Goal: Check status: Check status

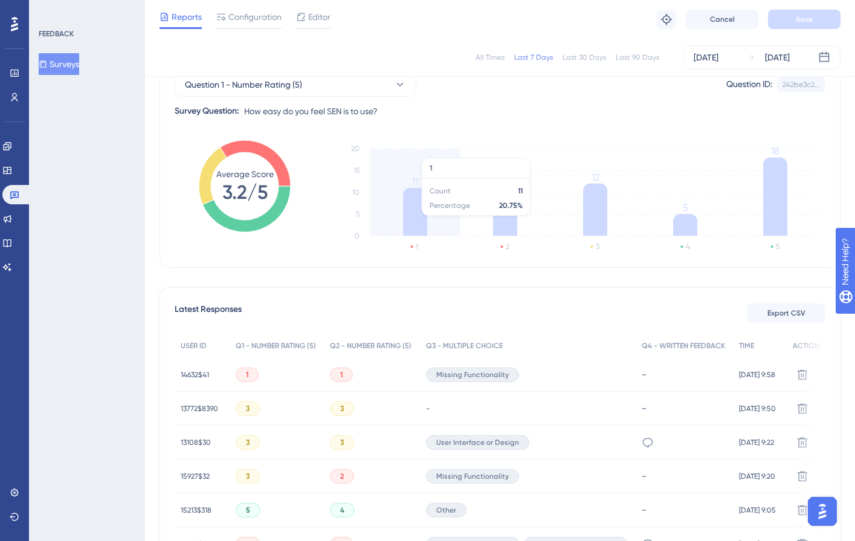
scroll to position [42, 0]
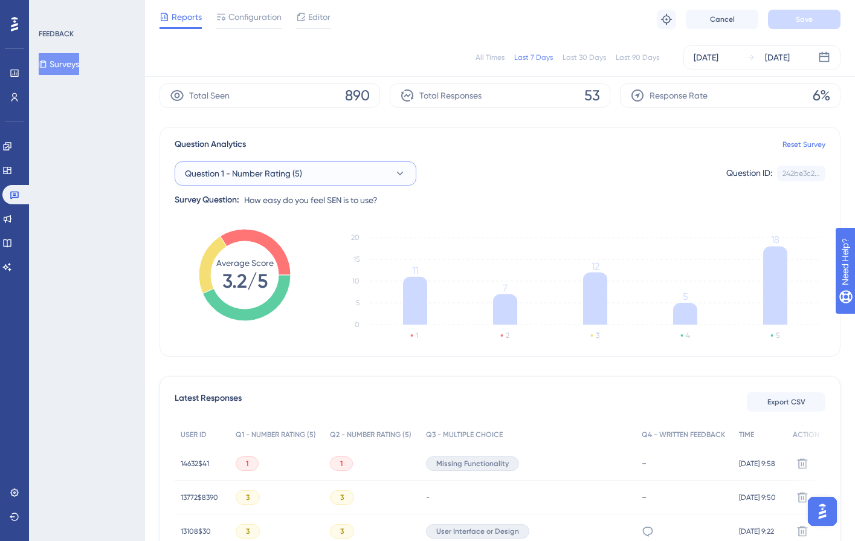
click at [296, 177] on span "Question 1 - Number Rating (5)" at bounding box center [243, 173] width 117 height 15
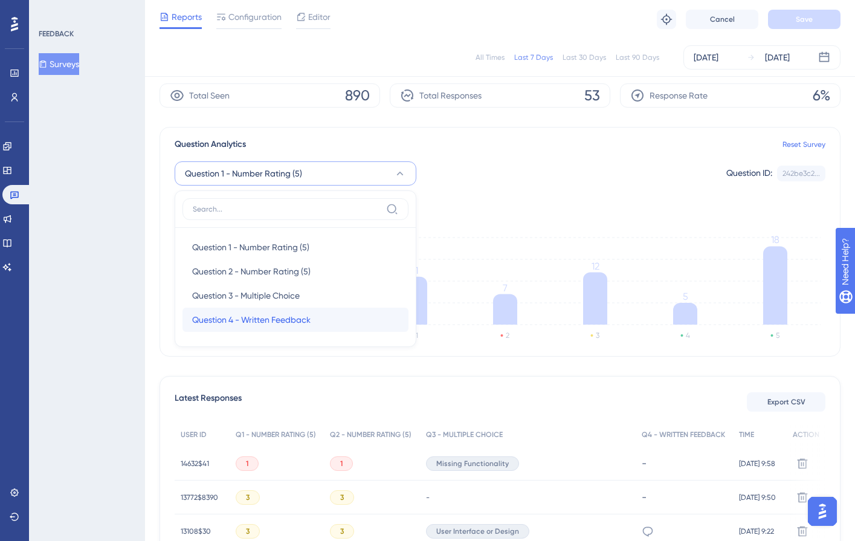
click at [277, 316] on span "Question 4 - Written Feedback" at bounding box center [251, 319] width 118 height 15
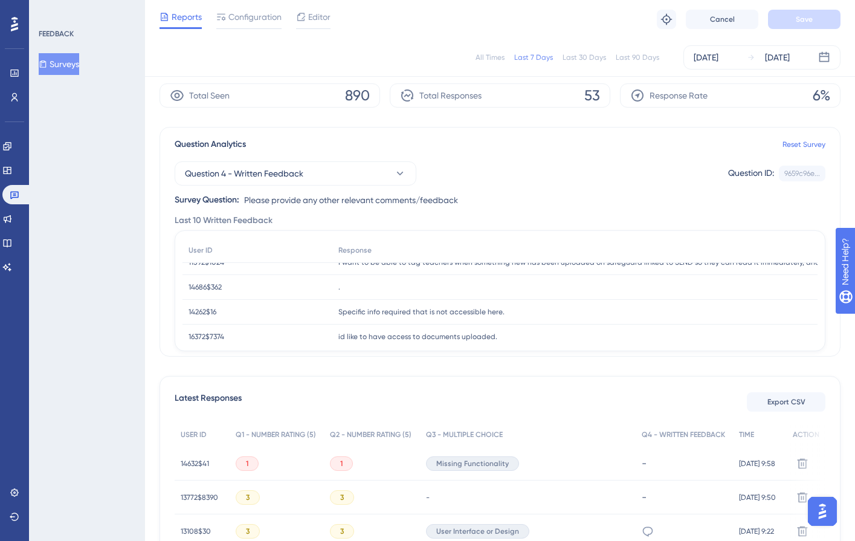
scroll to position [0, 0]
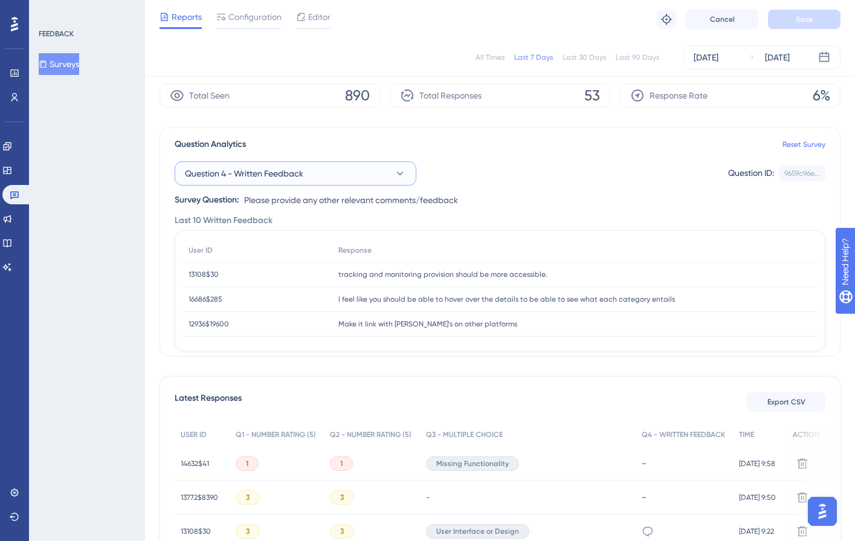
click at [276, 165] on button "Question 4 - Written Feedback" at bounding box center [296, 173] width 242 height 24
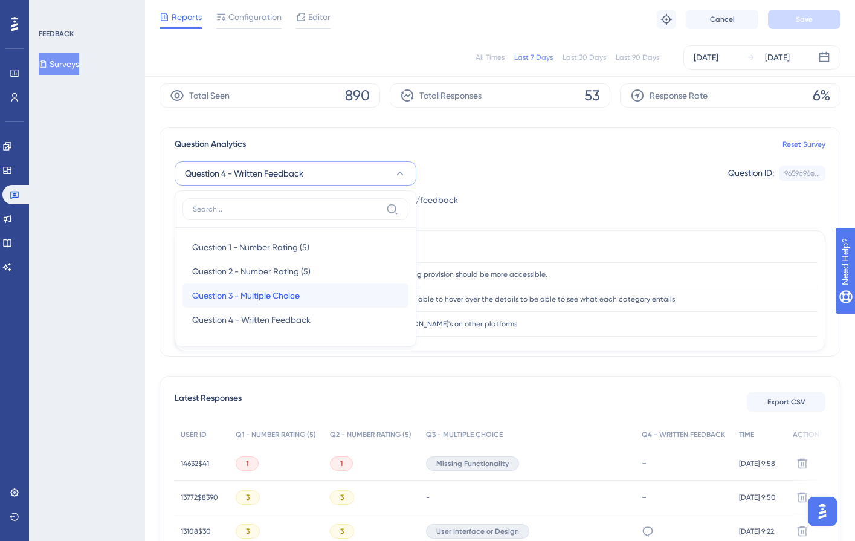
click at [261, 290] on span "Question 3 - Multiple Choice" at bounding box center [246, 295] width 108 height 15
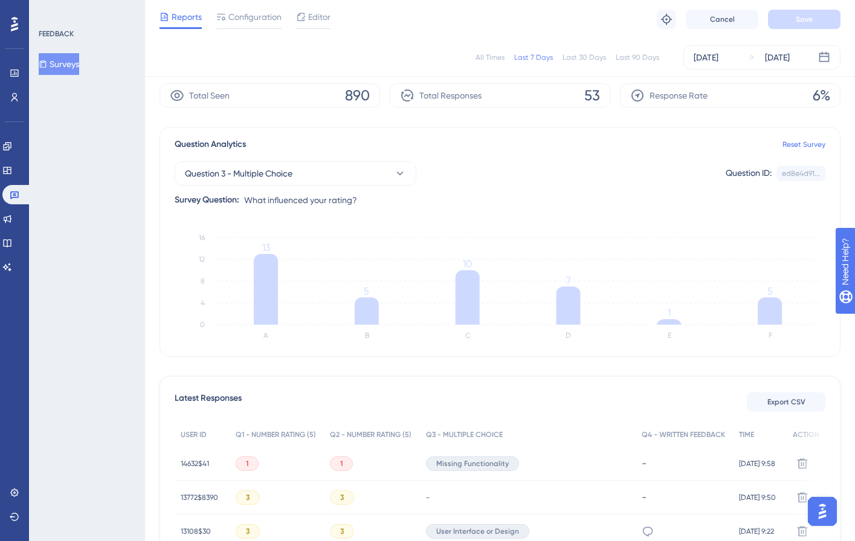
click at [435, 219] on div "Question Analytics Reset Survey Question 3 - Multiple Choice Question ID: ed8e4…" at bounding box center [500, 242] width 681 height 230
click at [74, 65] on button "Surveys" at bounding box center [59, 64] width 40 height 22
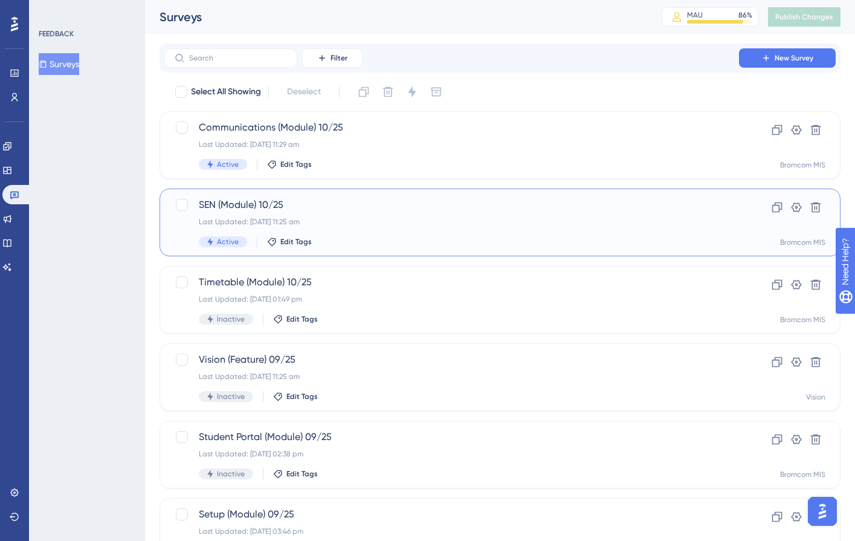
click at [291, 212] on div "SEN (Module) 10/25 Last Updated: [DATE] 11:25 am Active Edit Tags" at bounding box center [452, 223] width 506 height 50
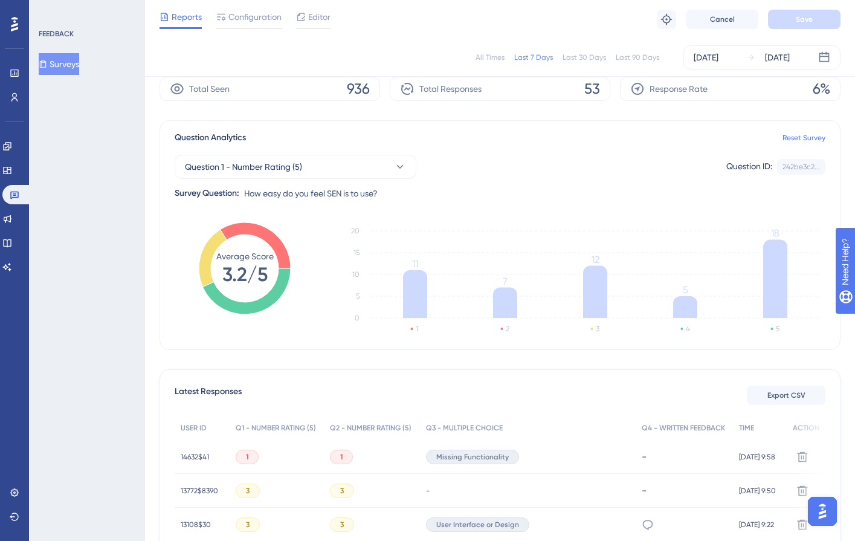
scroll to position [48, 0]
click at [344, 165] on button "Question 1 - Number Rating (5)" at bounding box center [296, 167] width 242 height 24
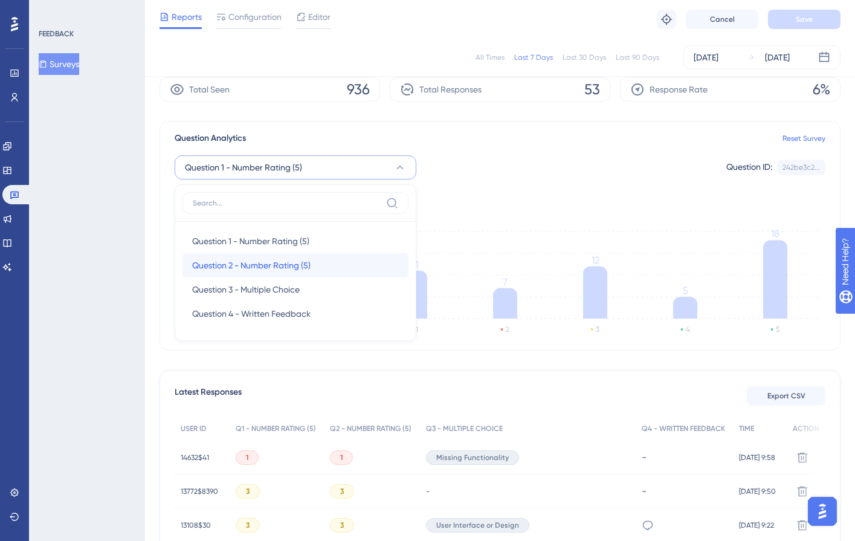
click at [302, 267] on span "Question 2 - Number Rating (5)" at bounding box center [251, 265] width 118 height 15
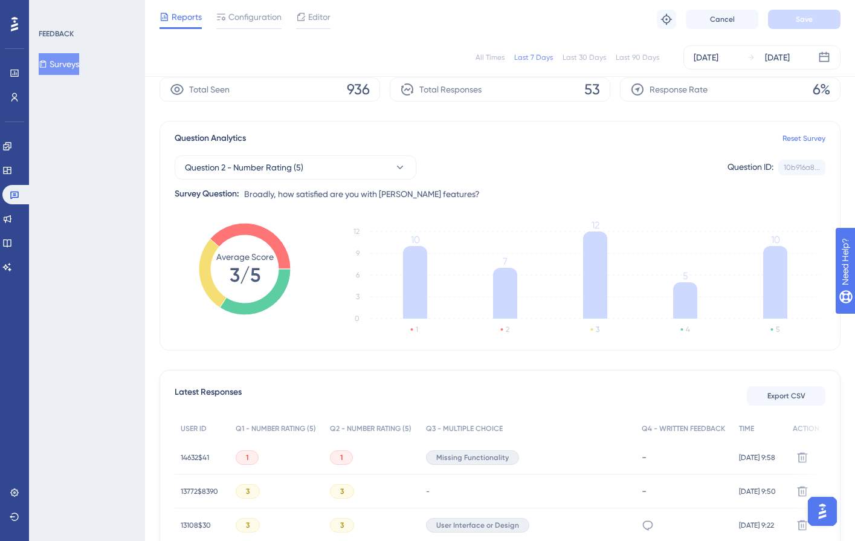
click at [313, 181] on div "Question 2 - Number Rating (5) Question ID: 10b916a8... Copy Survey Question: B…" at bounding box center [500, 174] width 651 height 56
click at [322, 160] on button "Question 2 - Number Rating (5)" at bounding box center [296, 167] width 242 height 24
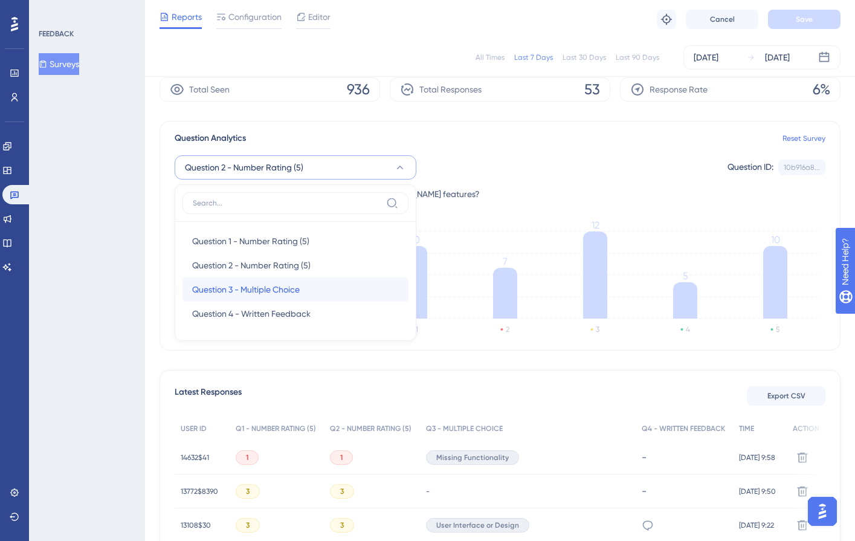
click at [297, 291] on span "Question 3 - Multiple Choice" at bounding box center [246, 289] width 108 height 15
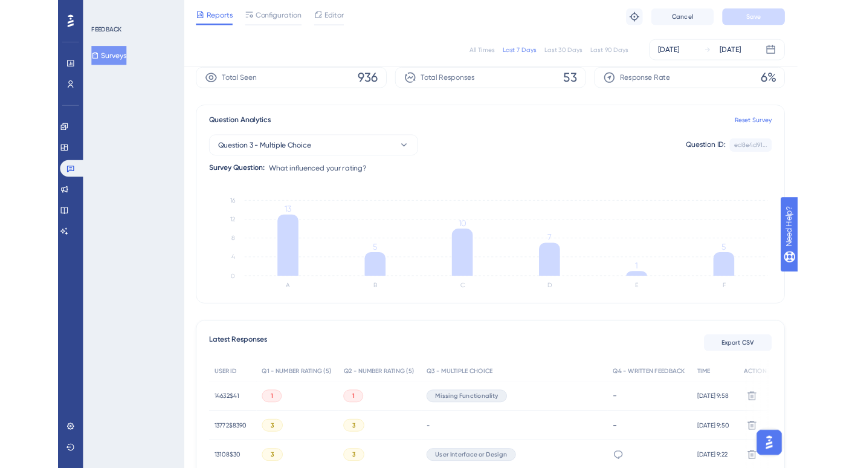
scroll to position [48, 8]
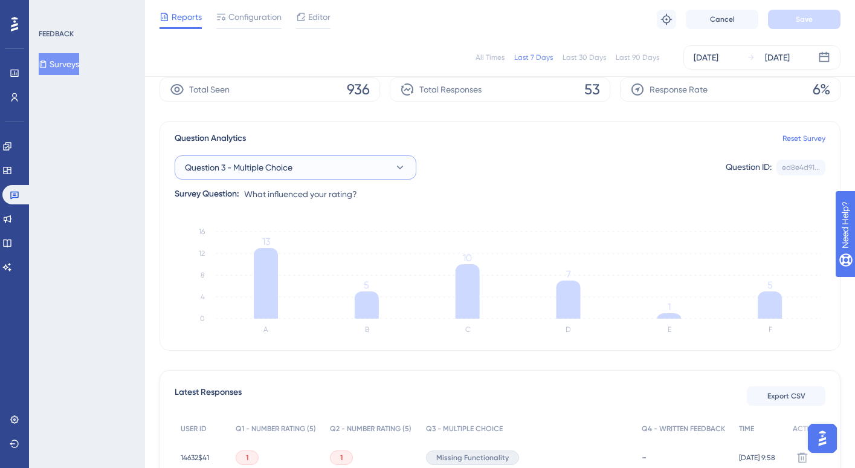
click at [265, 163] on span "Question 3 - Multiple Choice" at bounding box center [239, 167] width 108 height 15
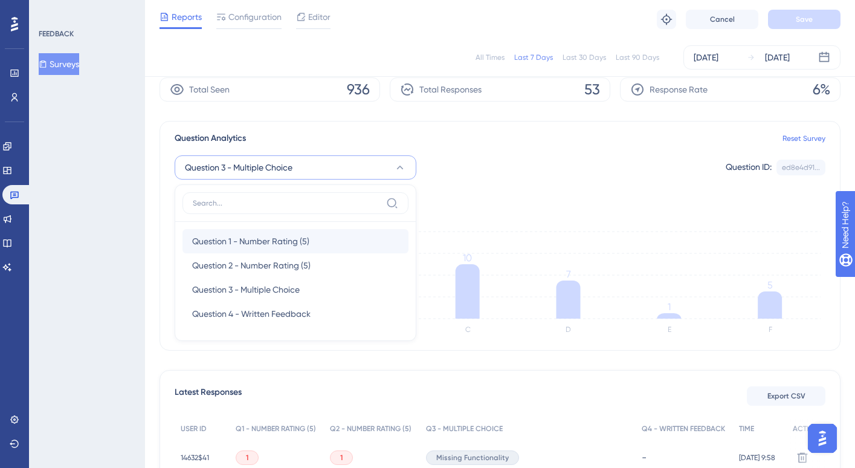
scroll to position [77, 8]
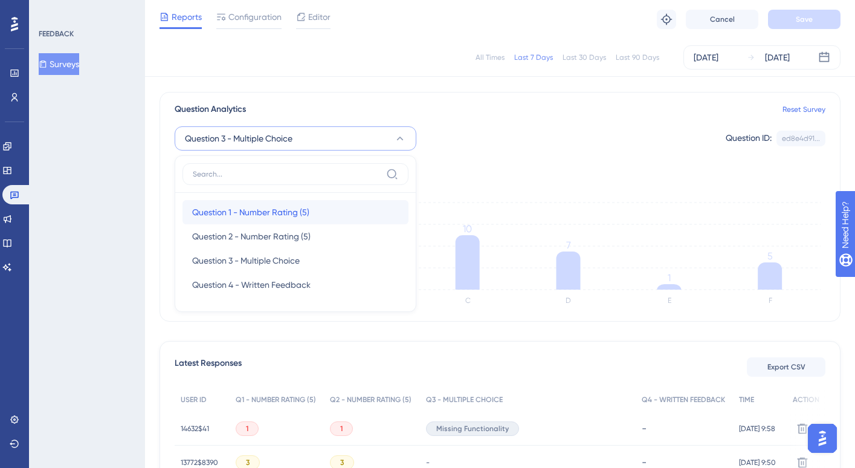
click at [260, 208] on span "Question 1 - Number Rating (5)" at bounding box center [250, 212] width 117 height 15
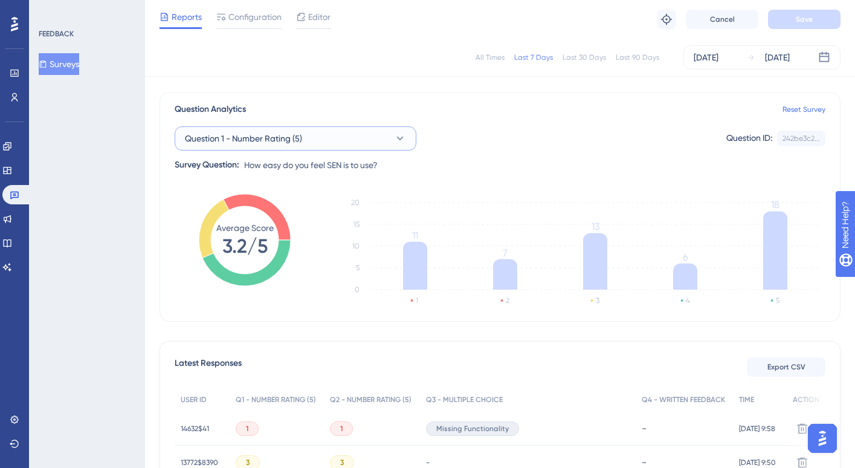
click at [346, 138] on button "Question 1 - Number Rating (5)" at bounding box center [296, 138] width 242 height 24
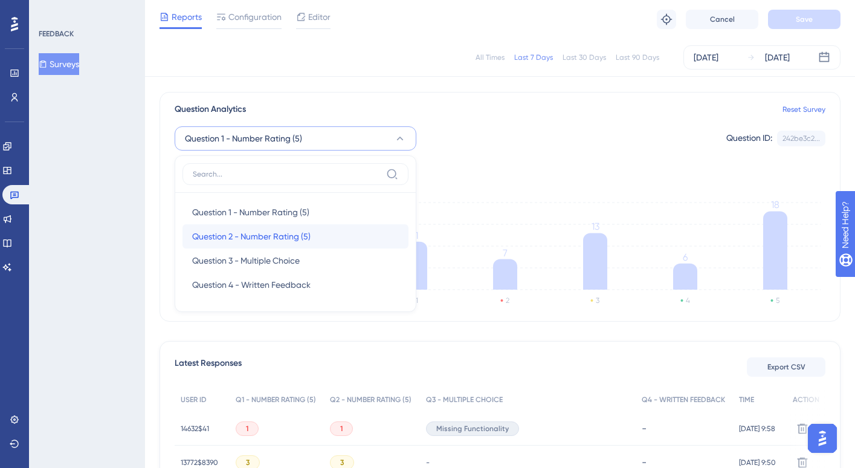
click at [292, 228] on div "Question 2 - Number Rating (5) Question 2 - Number Rating (5)" at bounding box center [295, 236] width 207 height 24
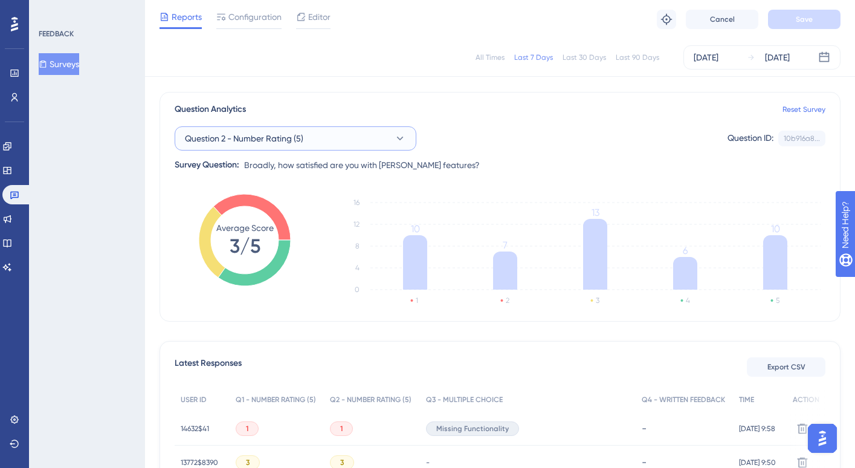
click at [312, 142] on button "Question 2 - Number Rating (5)" at bounding box center [296, 138] width 242 height 24
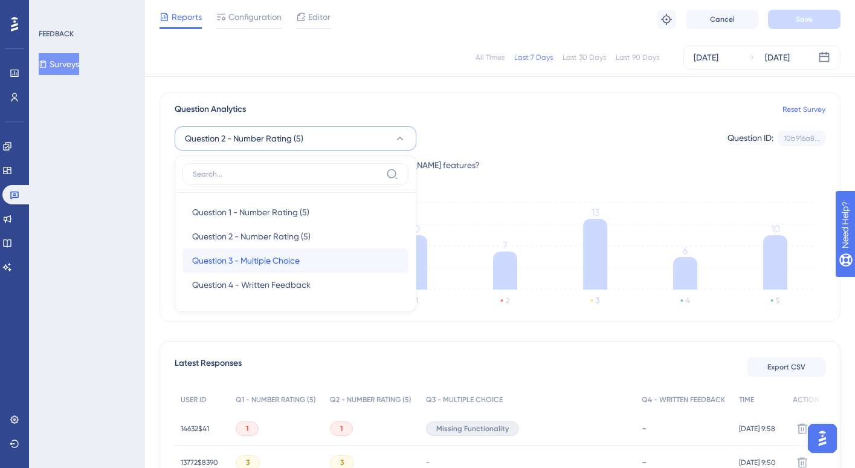
click at [280, 270] on div "Question 3 - Multiple Choice Question 3 - Multiple Choice" at bounding box center [295, 260] width 207 height 24
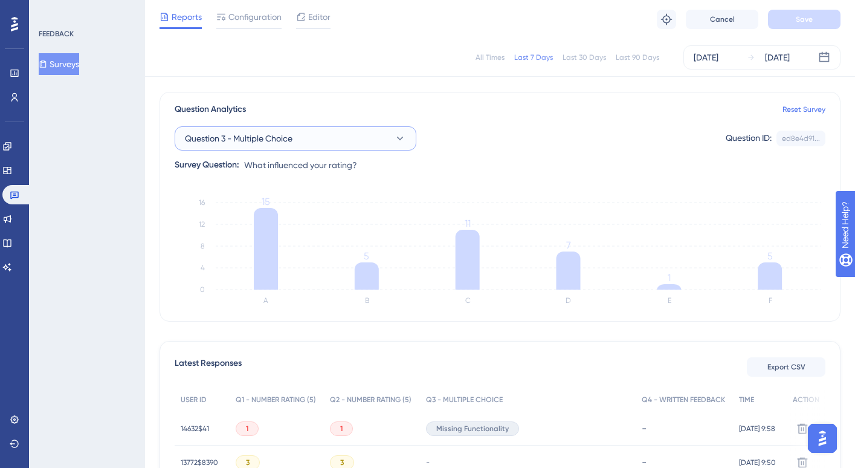
click at [262, 129] on button "Question 3 - Multiple Choice" at bounding box center [296, 138] width 242 height 24
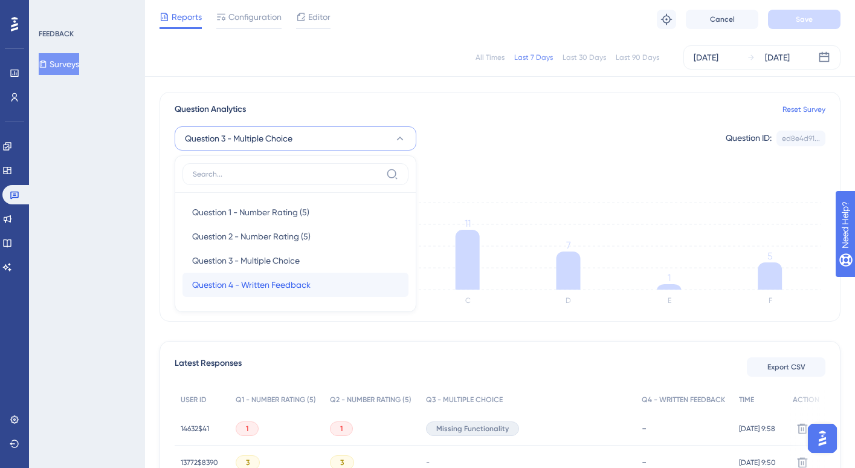
click at [235, 287] on span "Question 4 - Written Feedback" at bounding box center [251, 284] width 118 height 15
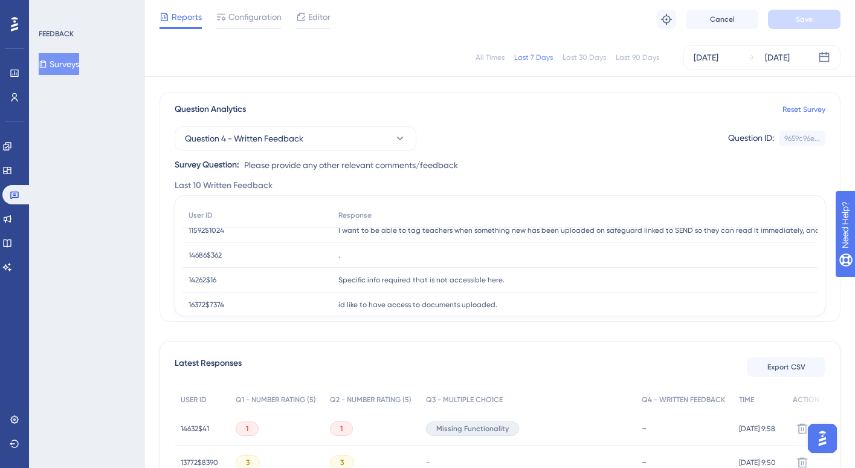
scroll to position [0, 0]
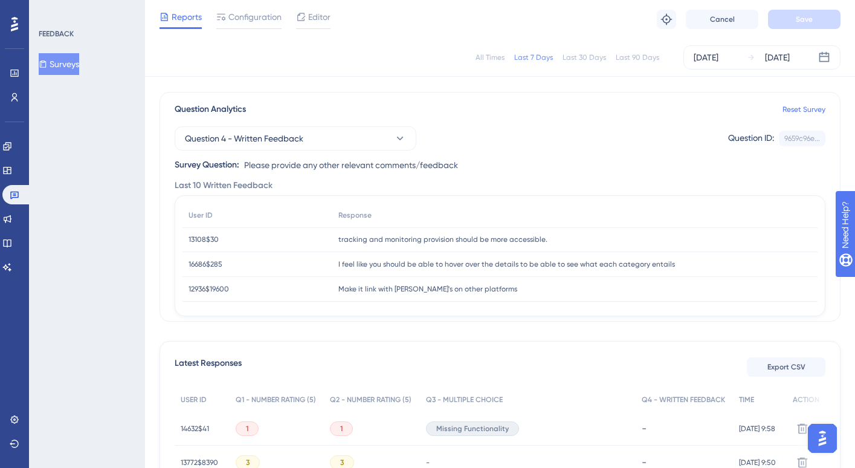
click at [79, 62] on button "Surveys" at bounding box center [59, 64] width 40 height 22
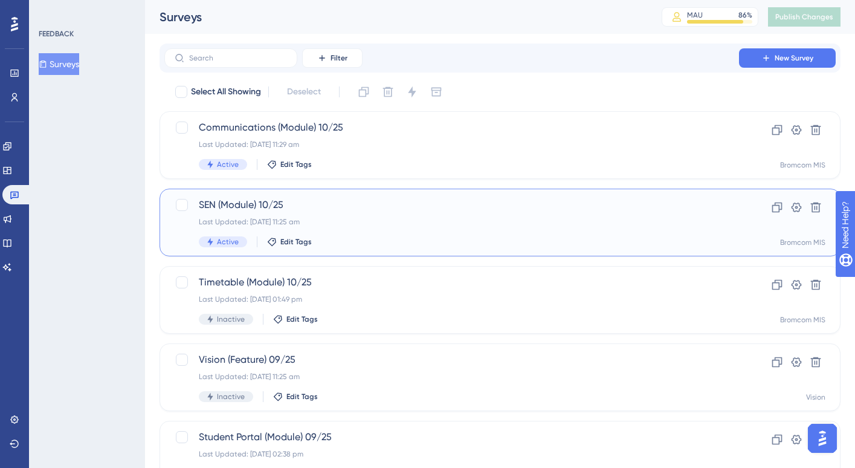
click at [372, 208] on span "SEN (Module) 10/25" at bounding box center [452, 205] width 506 height 15
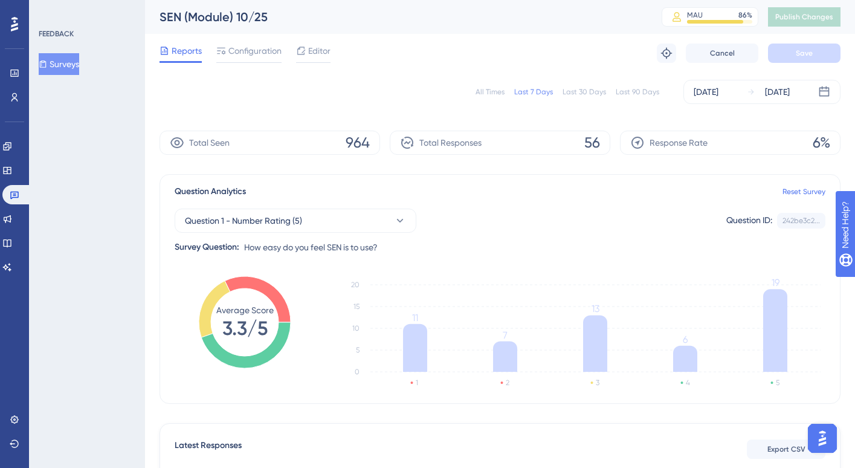
click at [72, 63] on button "Surveys" at bounding box center [59, 64] width 40 height 22
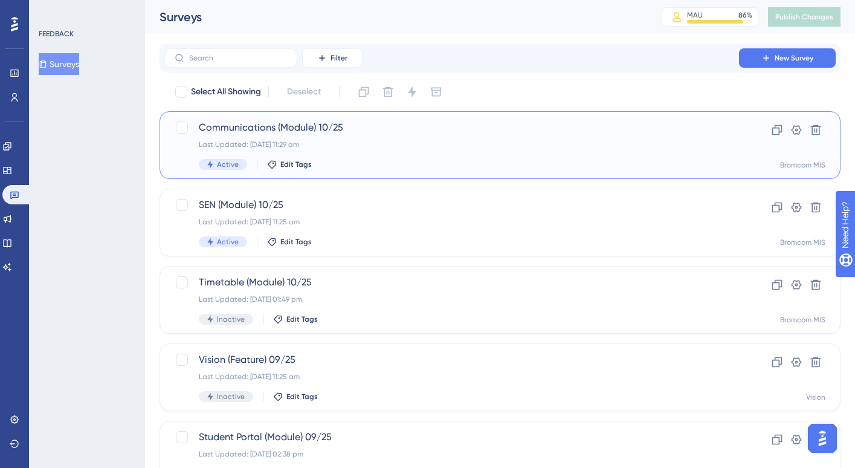
click at [325, 146] on div "Last Updated: [DATE] 11:29 am" at bounding box center [452, 145] width 506 height 10
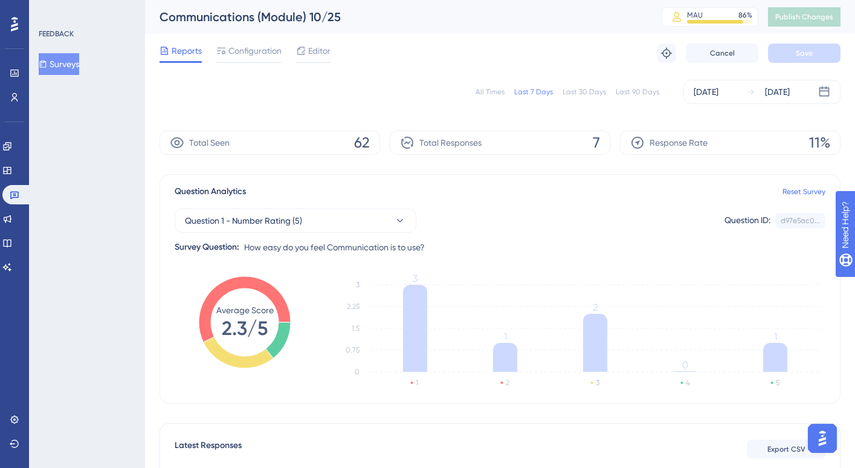
click at [485, 91] on div "All Times" at bounding box center [490, 92] width 29 height 10
